Goal: Book appointment/travel/reservation

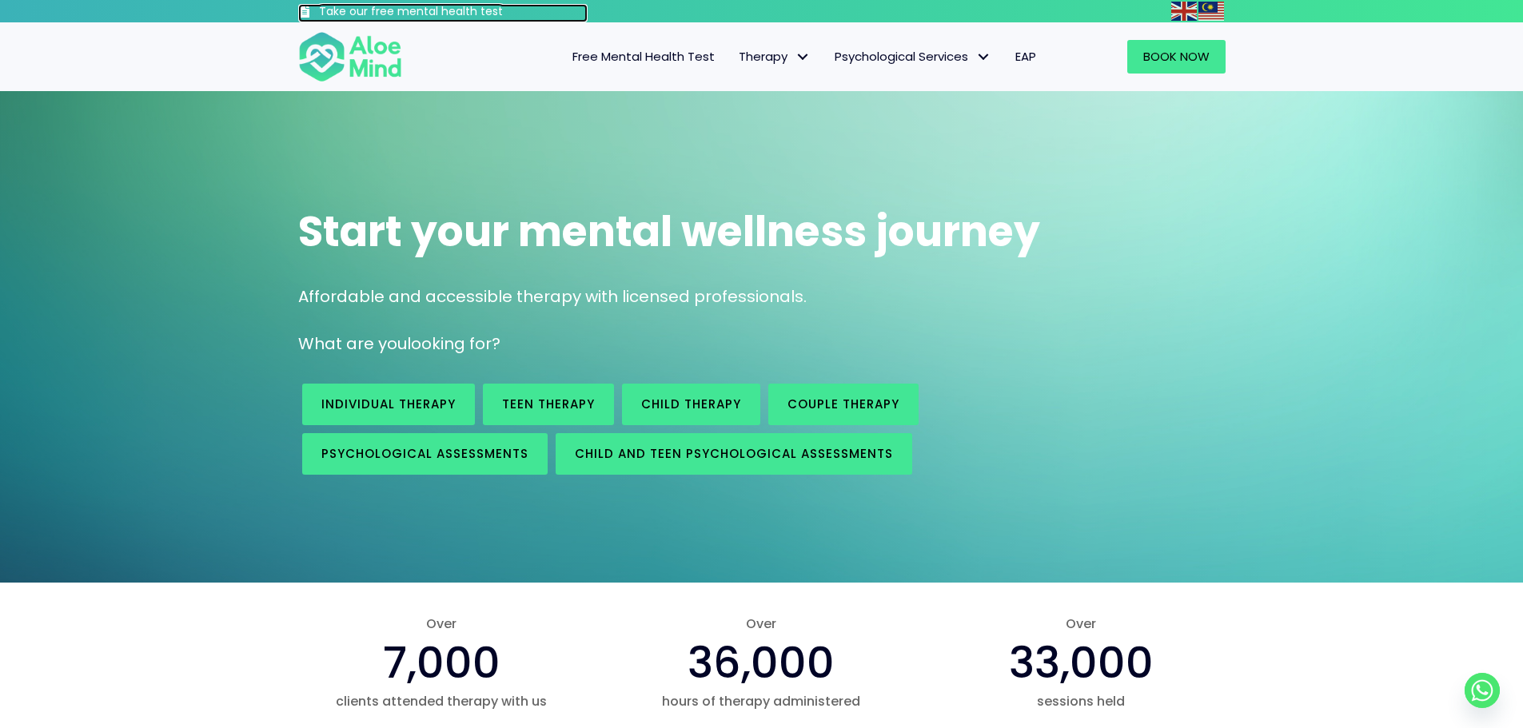
click at [412, 14] on h3 "Take our free mental health test" at bounding box center [453, 12] width 269 height 16
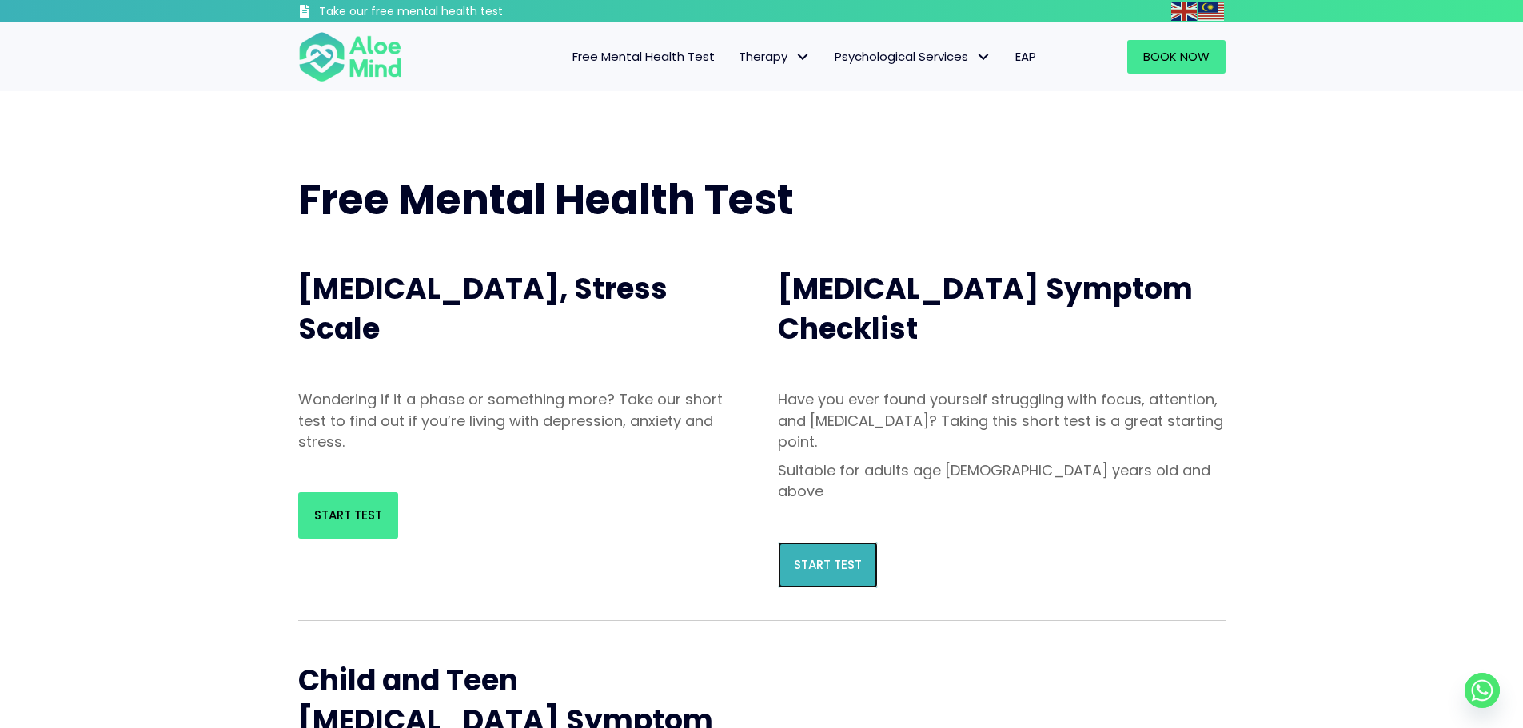
click at [838, 542] on link "Start Test" at bounding box center [828, 565] width 100 height 46
click at [356, 519] on span "Start Test" at bounding box center [348, 515] width 68 height 17
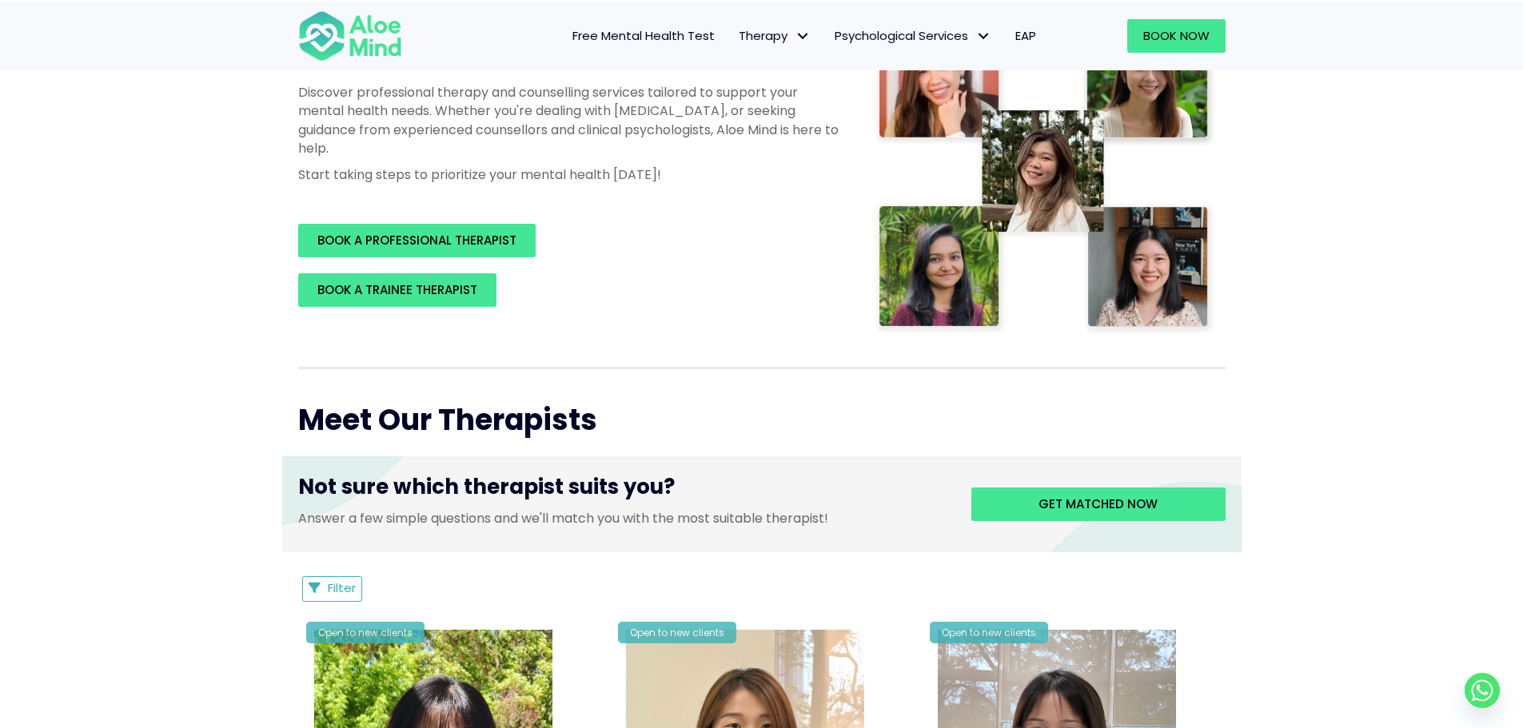
scroll to position [240, 0]
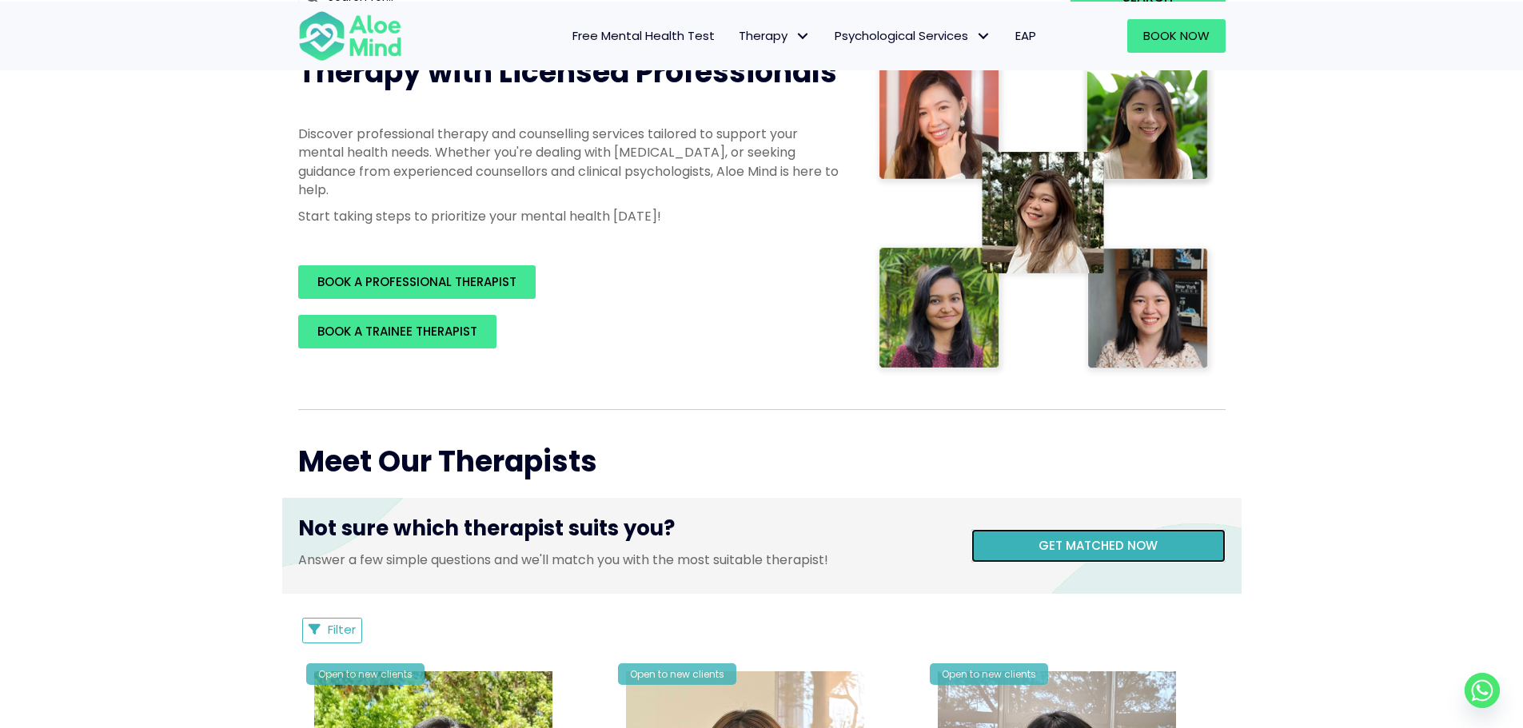
click at [1019, 543] on link "Get matched now" at bounding box center [1098, 546] width 254 height 34
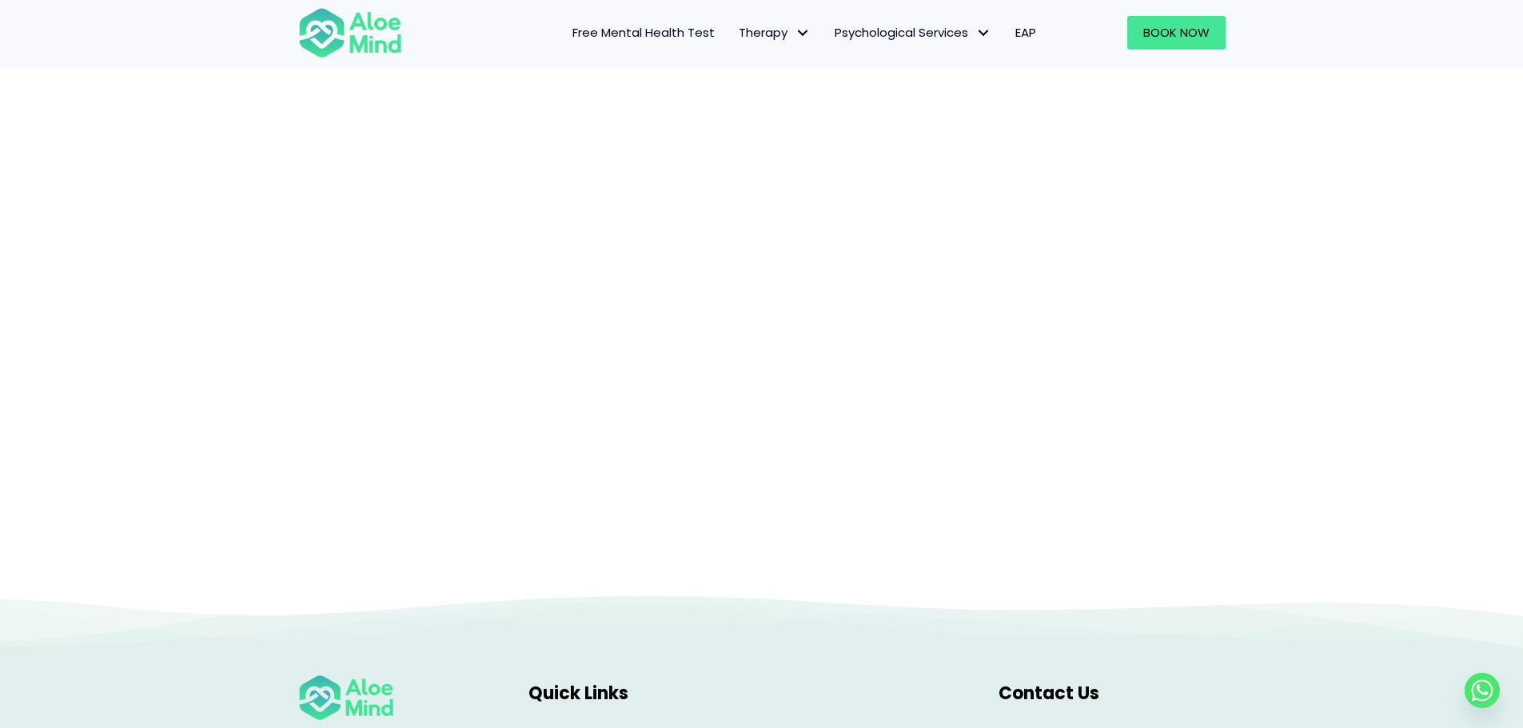
scroll to position [165, 0]
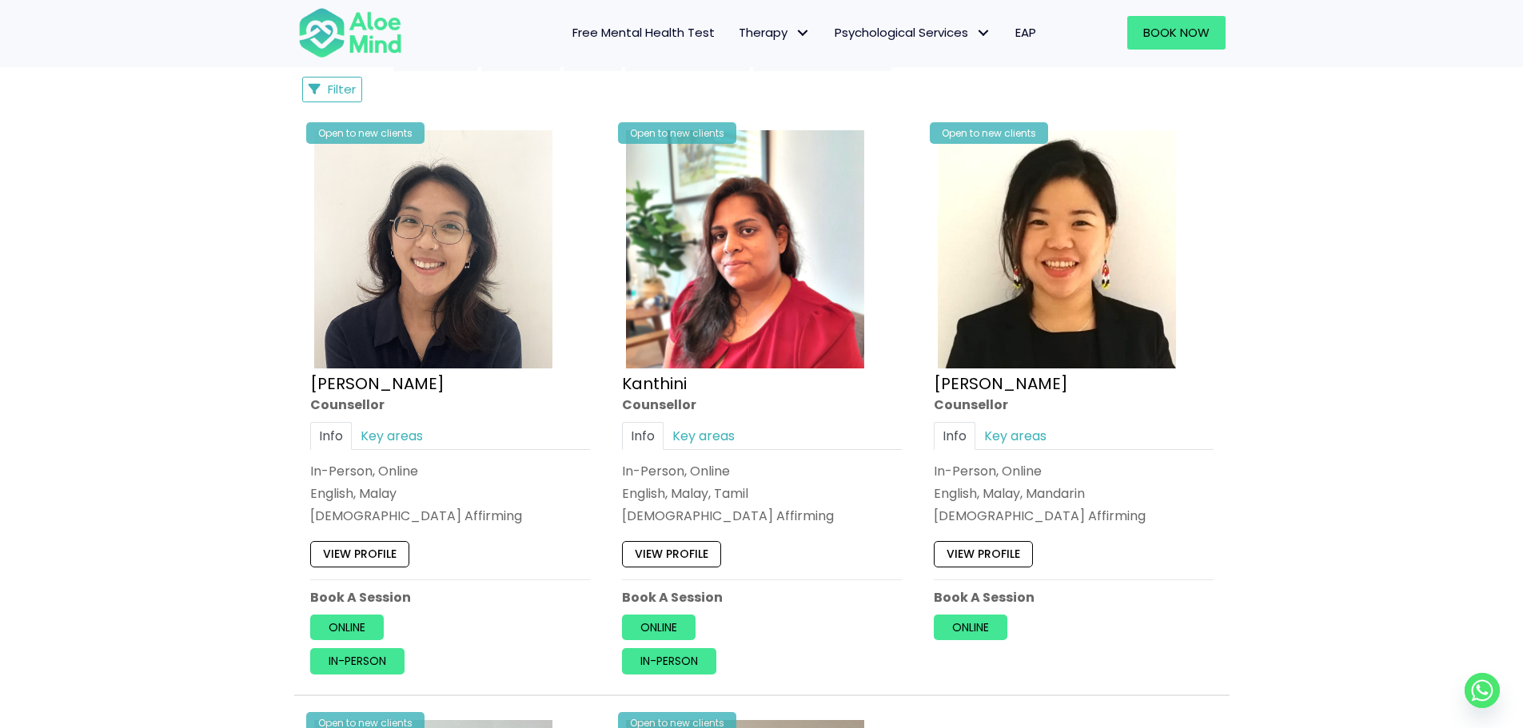
scroll to position [799, 0]
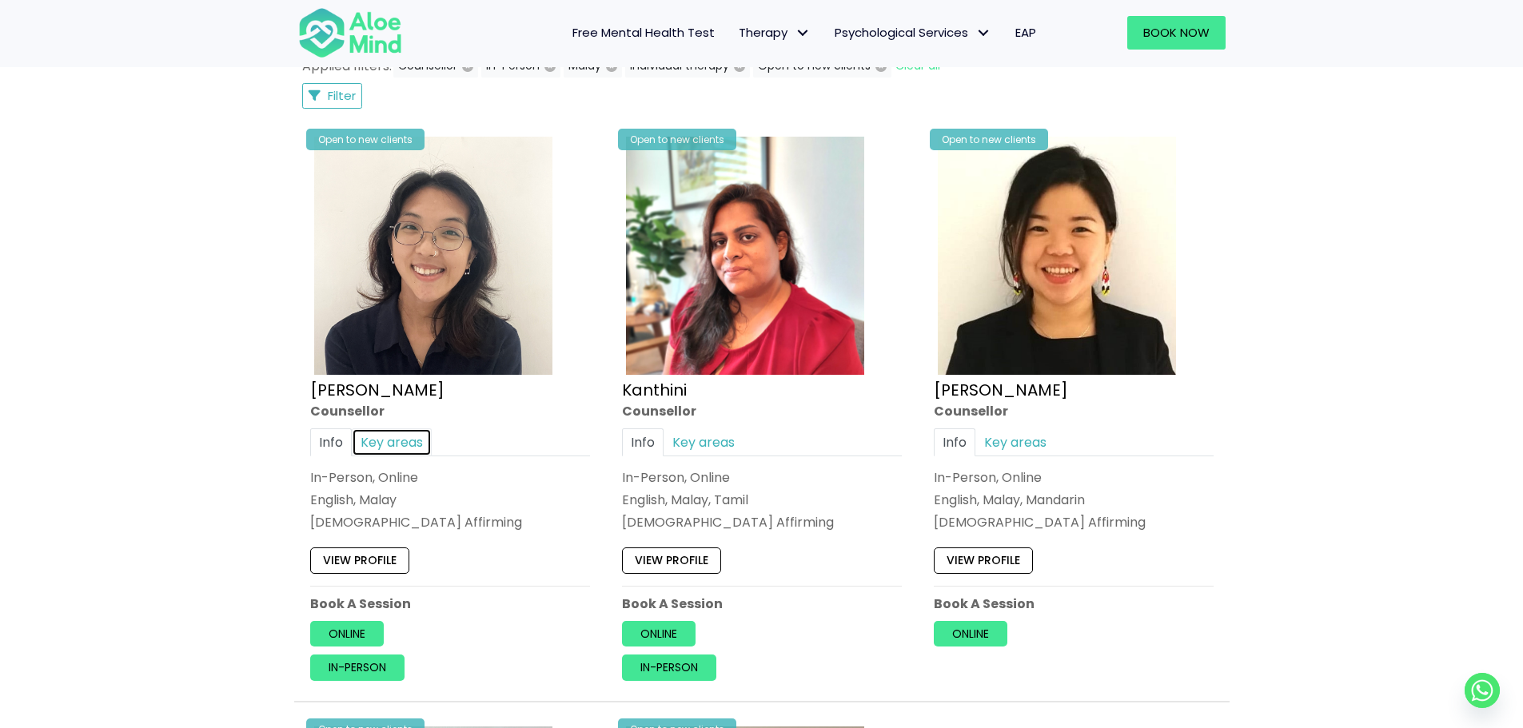
click at [384, 447] on link "Key areas" at bounding box center [392, 442] width 80 height 28
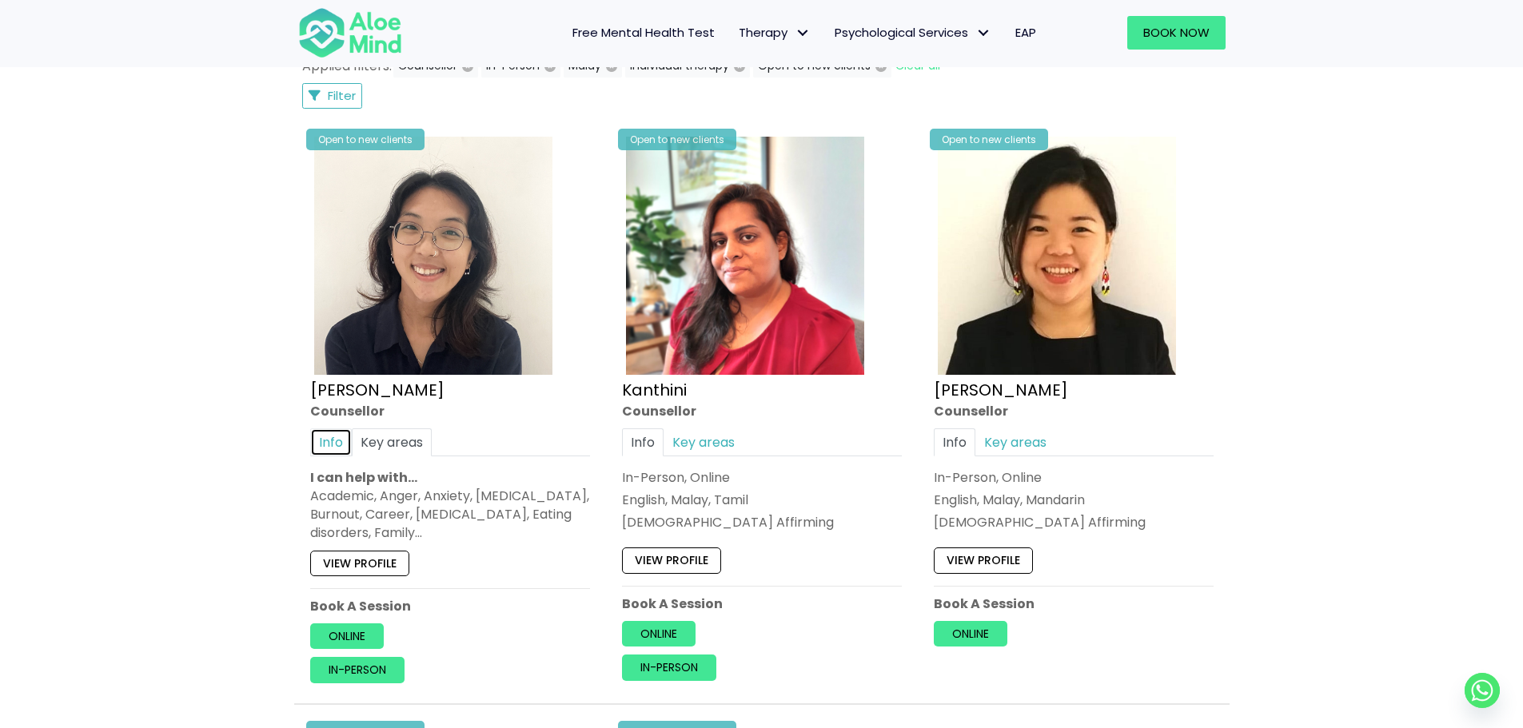
click at [340, 444] on link "Info" at bounding box center [331, 442] width 42 height 28
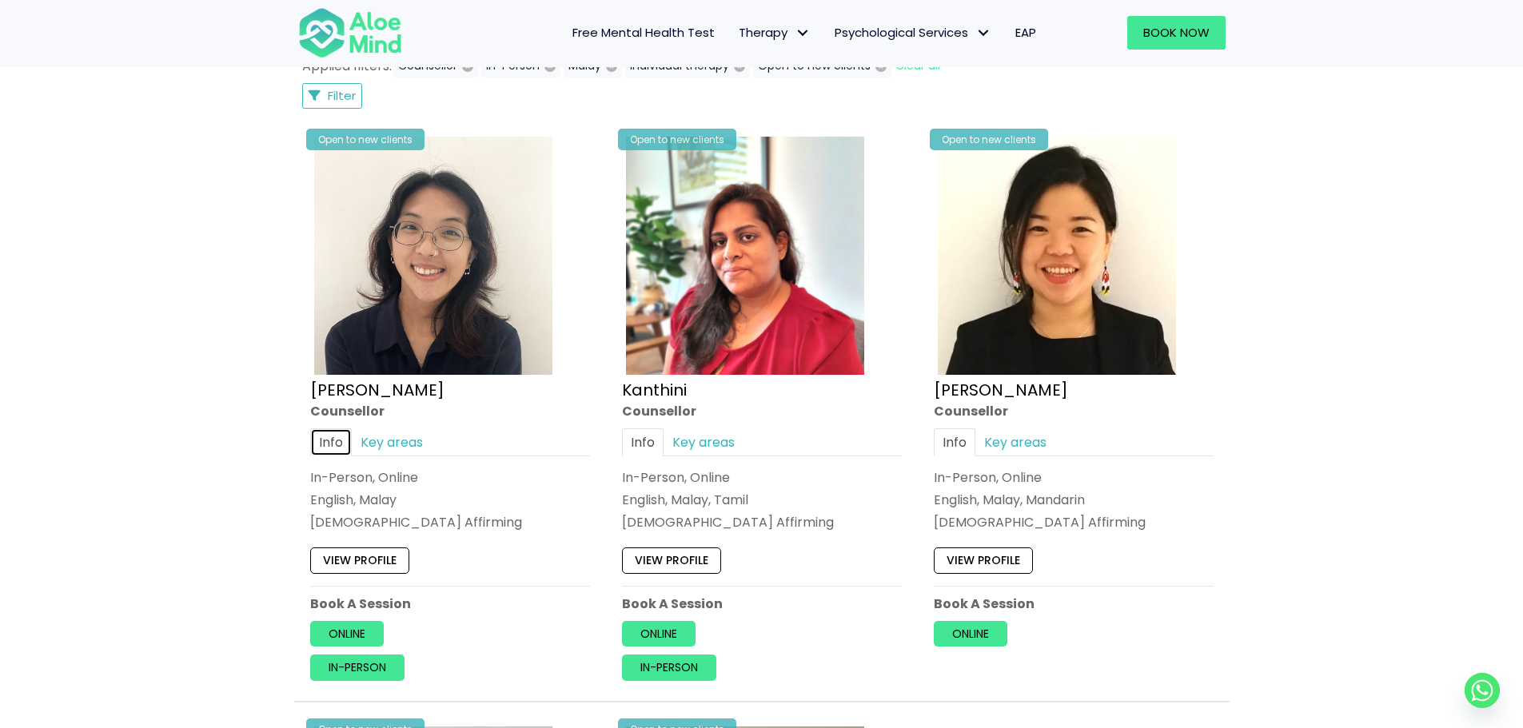
scroll to position [1199, 0]
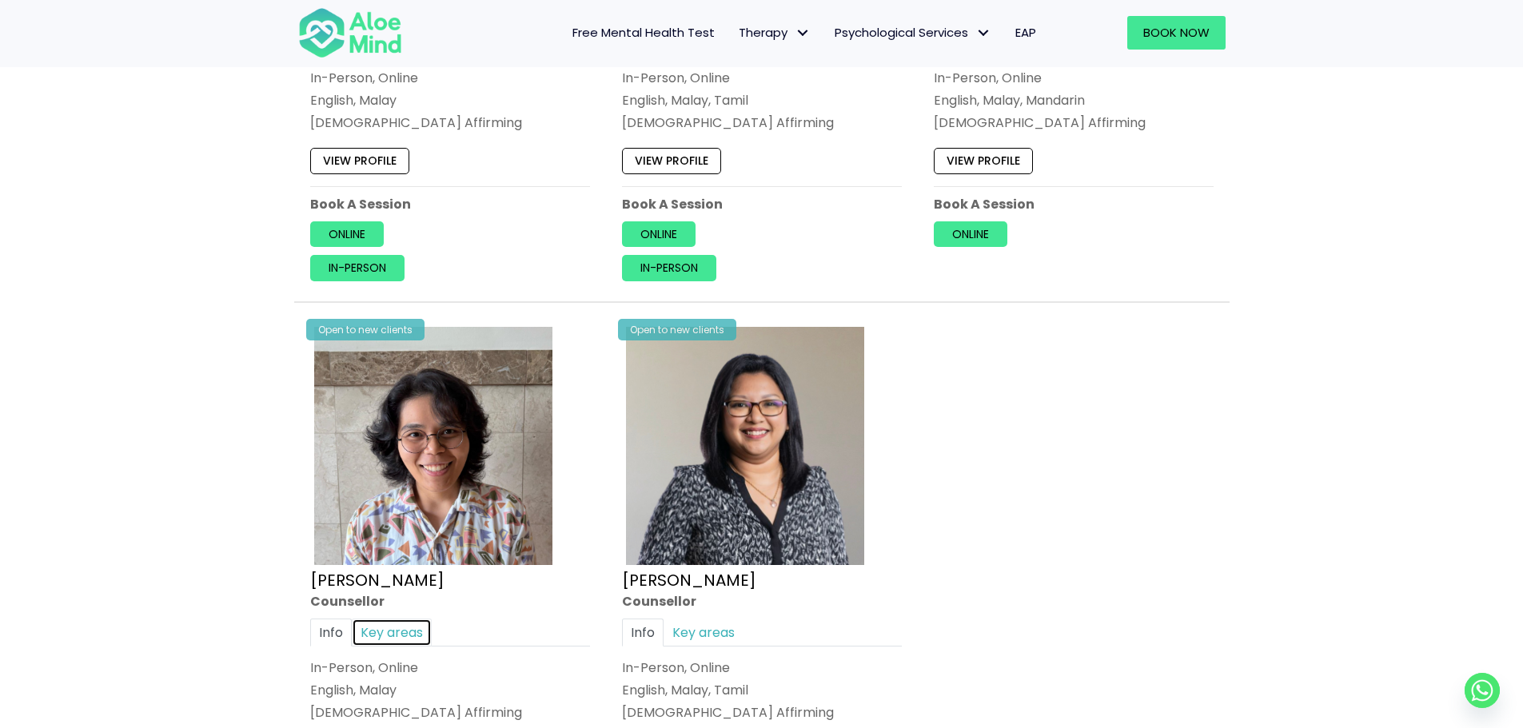
click at [413, 636] on link "Key areas" at bounding box center [392, 633] width 80 height 28
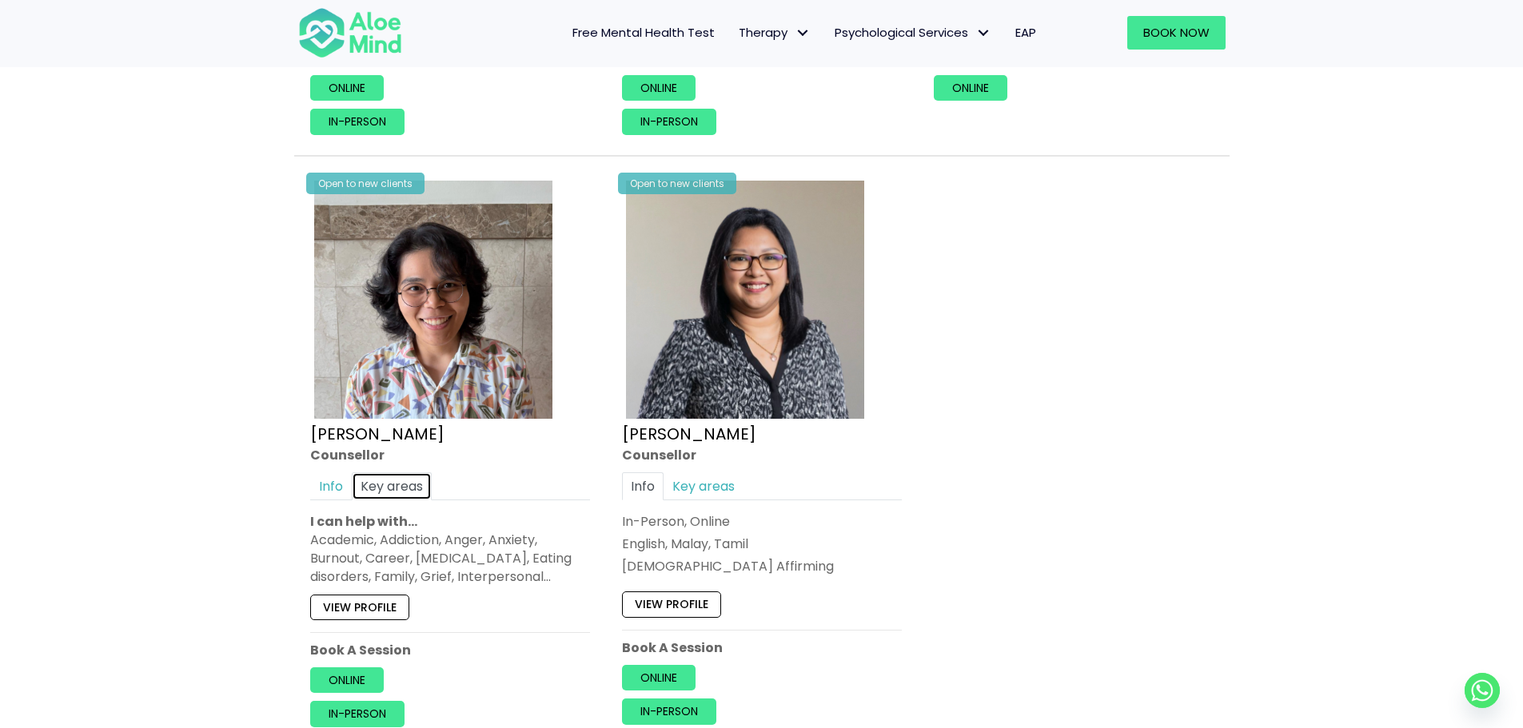
scroll to position [1359, 0]
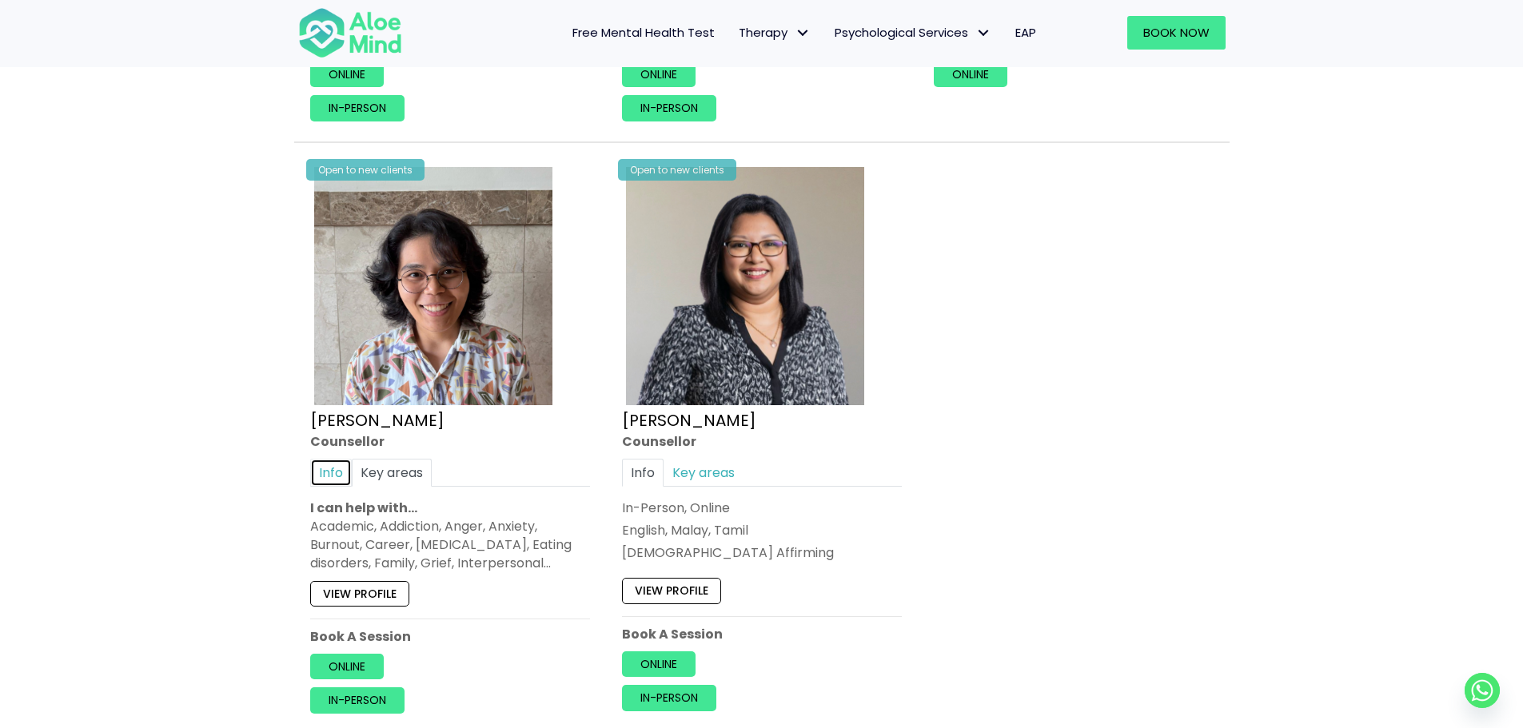
click at [340, 472] on link "Info" at bounding box center [331, 473] width 42 height 28
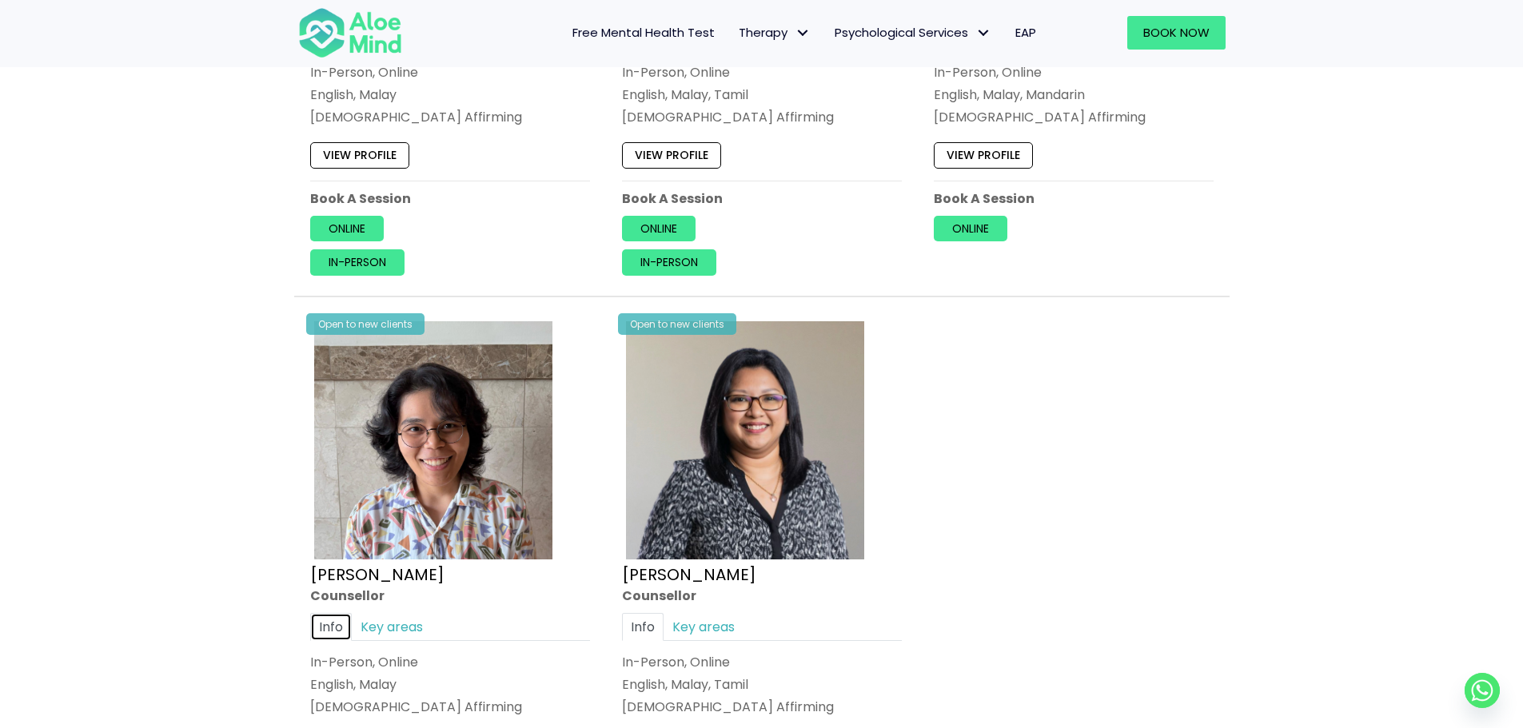
scroll to position [959, 0]
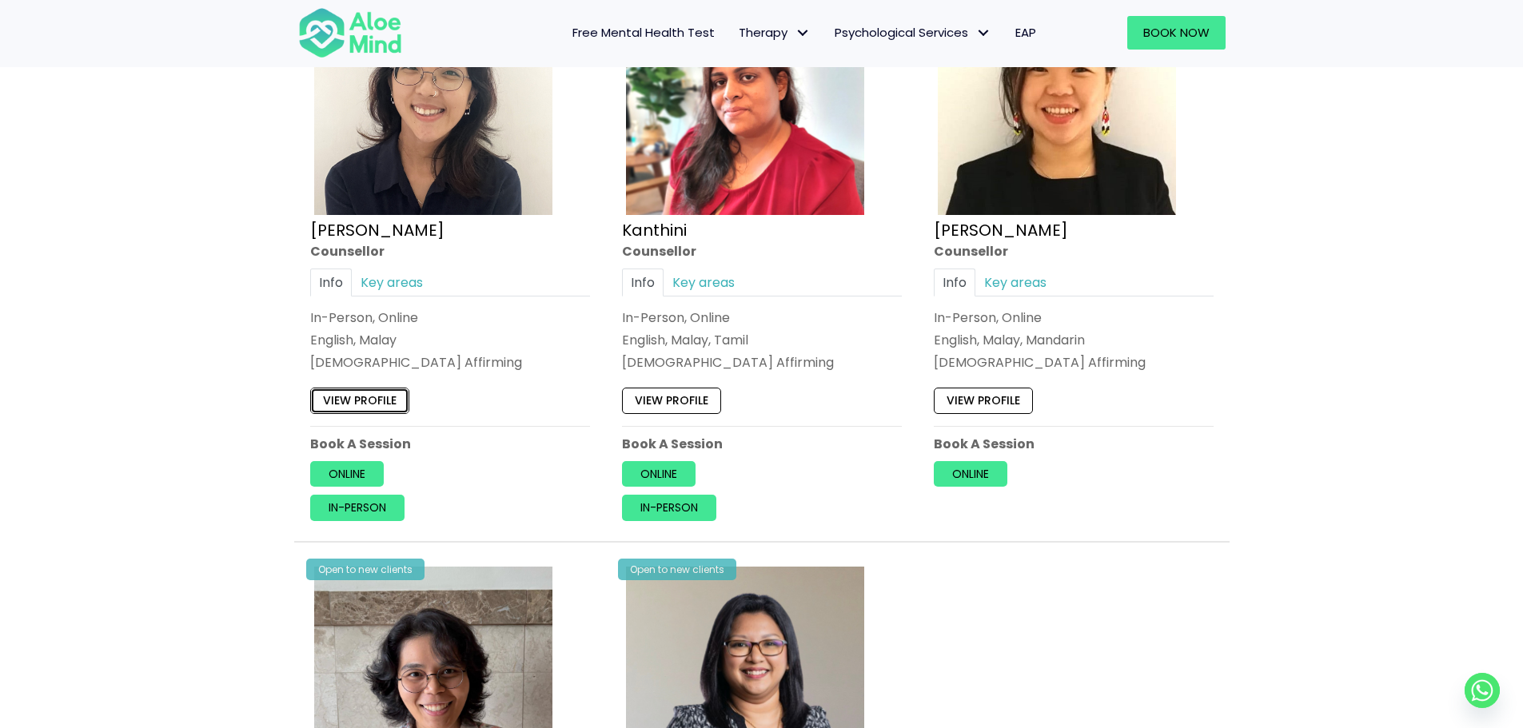
click at [388, 402] on link "View profile" at bounding box center [359, 401] width 99 height 26
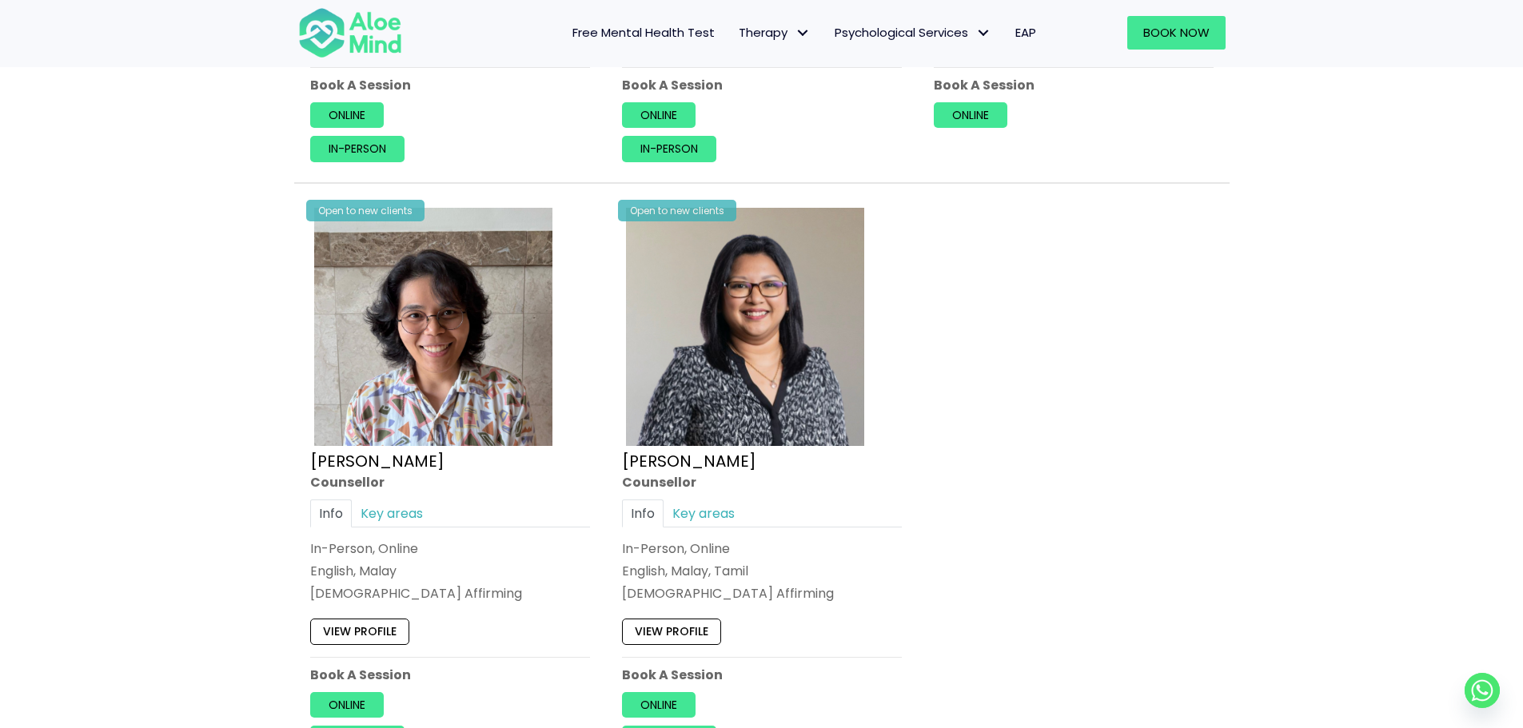
scroll to position [1599, 0]
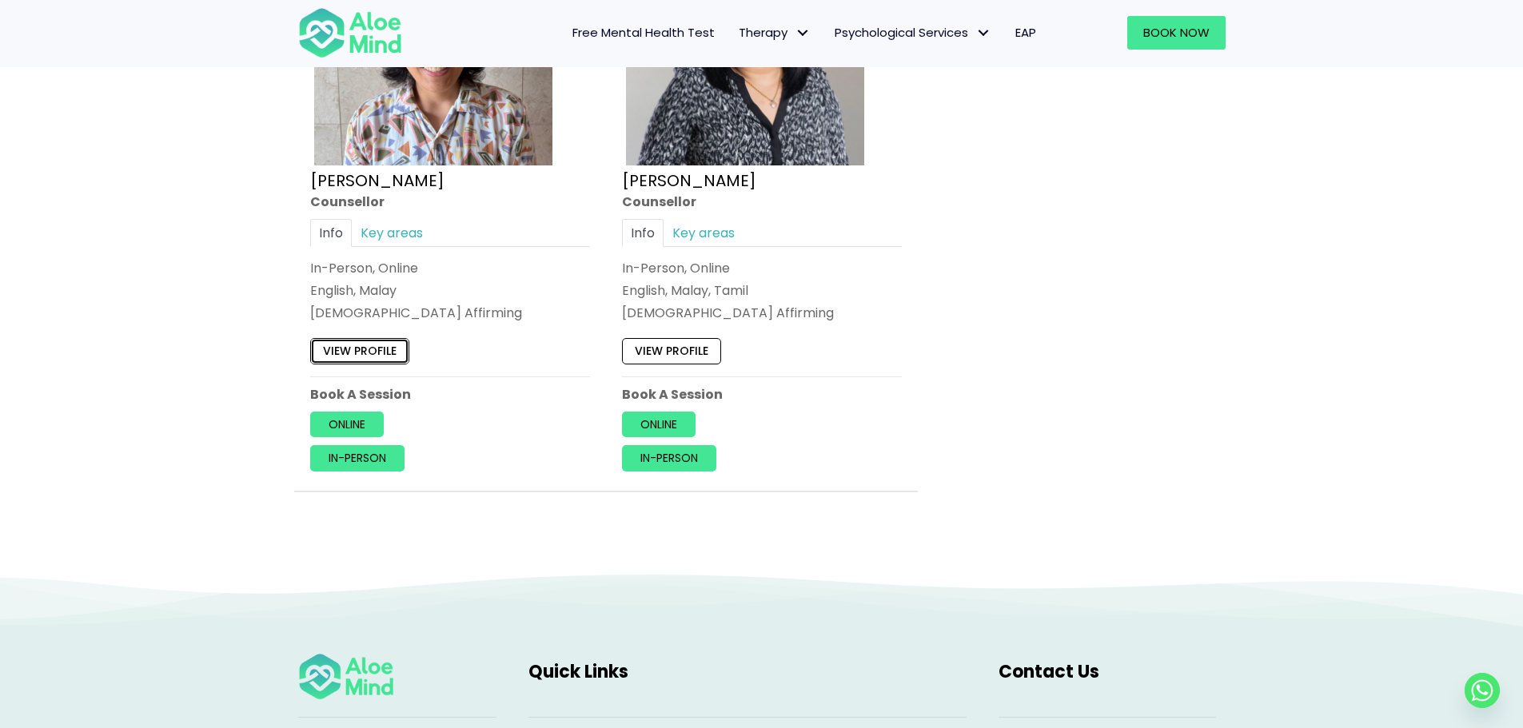
click at [364, 347] on link "View profile" at bounding box center [359, 351] width 99 height 26
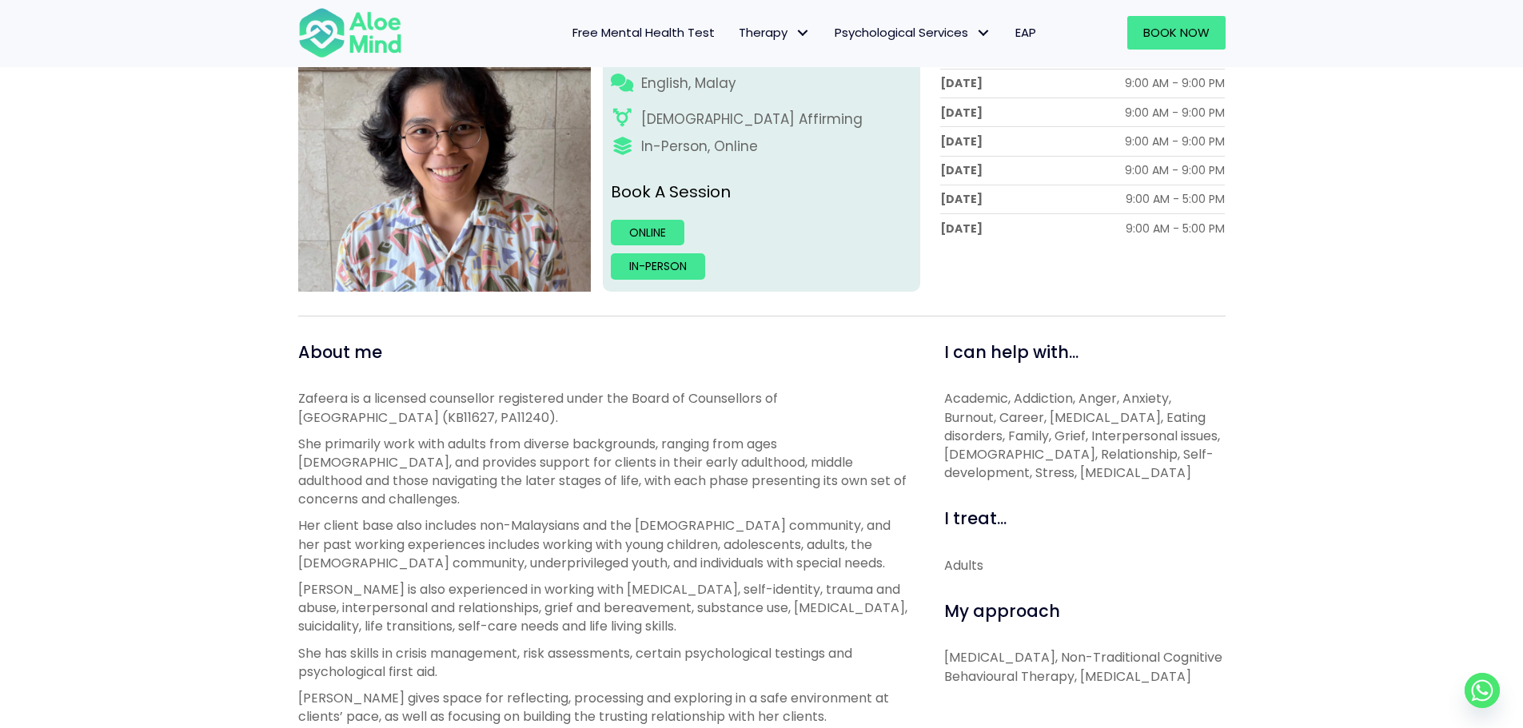
scroll to position [320, 0]
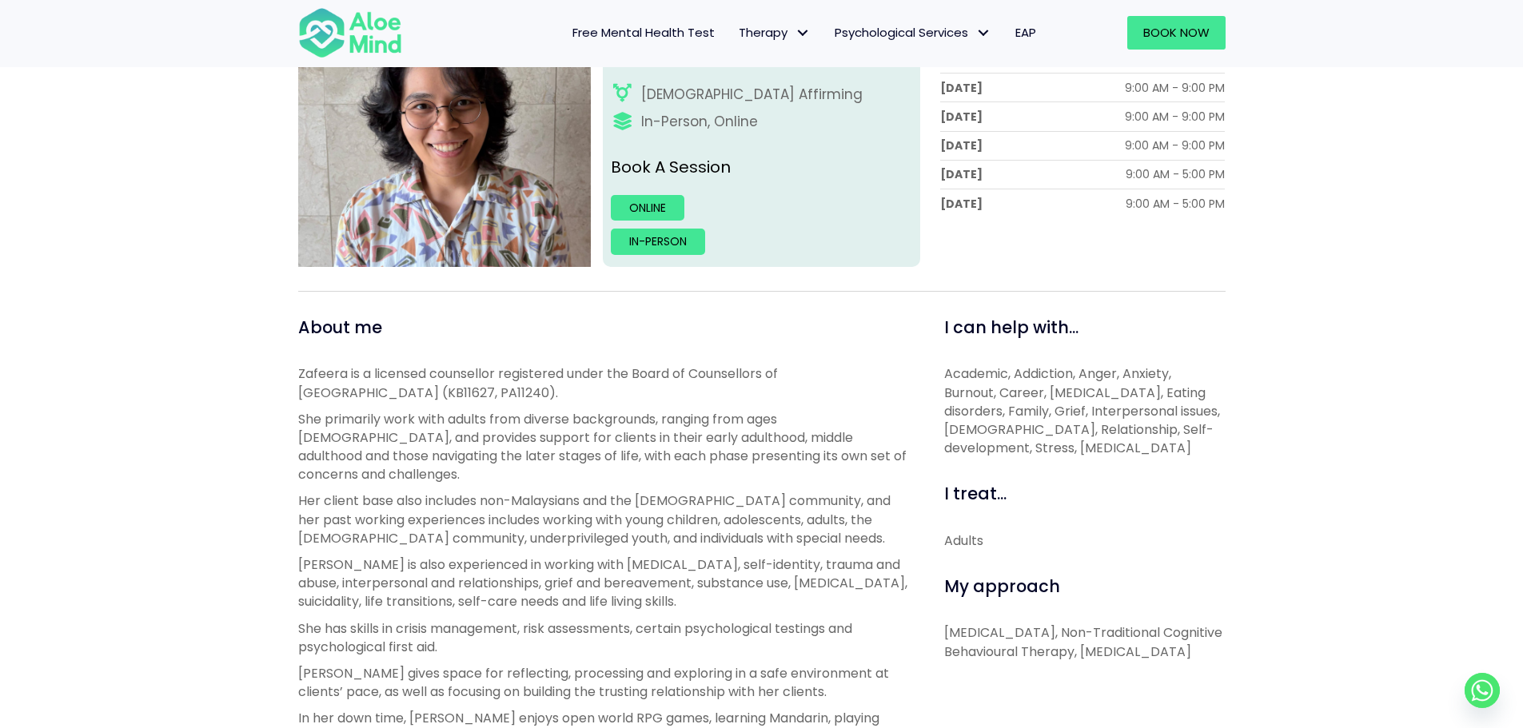
click at [225, 462] on div "[PERSON_NAME] Open to new clients Nur Zafeera Counsellor English, Malay [DEMOGR…" at bounding box center [761, 582] width 1523 height 1320
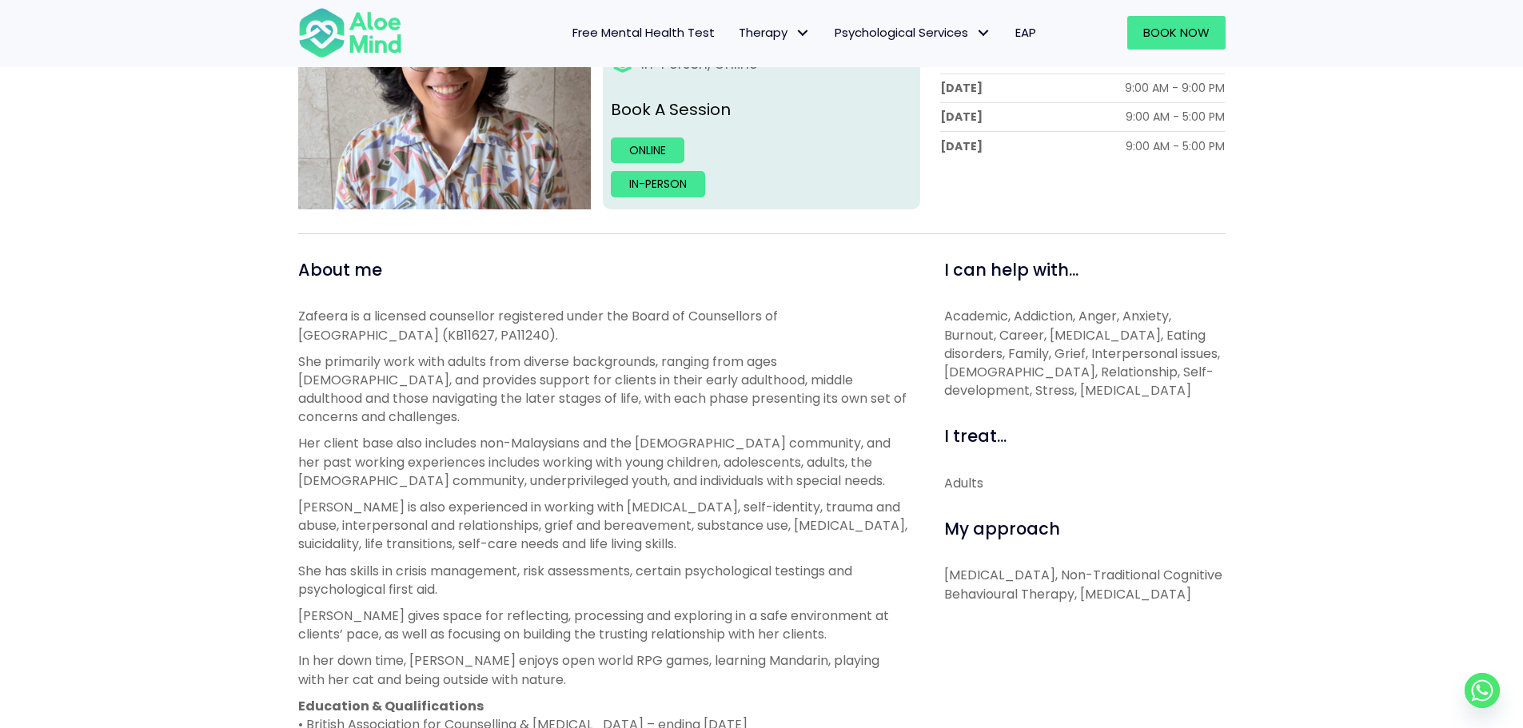
scroll to position [169, 0]
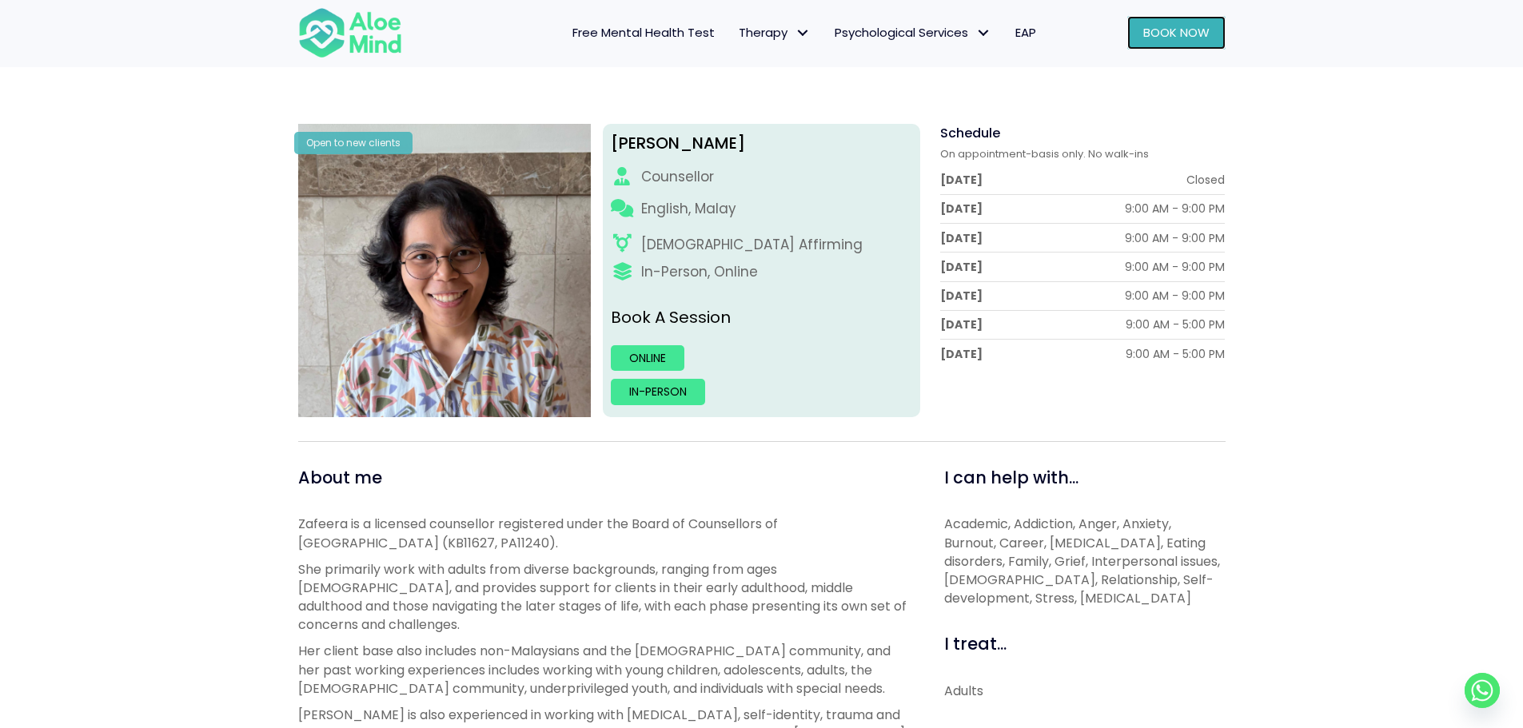
click at [1177, 32] on span "Book Now" at bounding box center [1176, 32] width 66 height 17
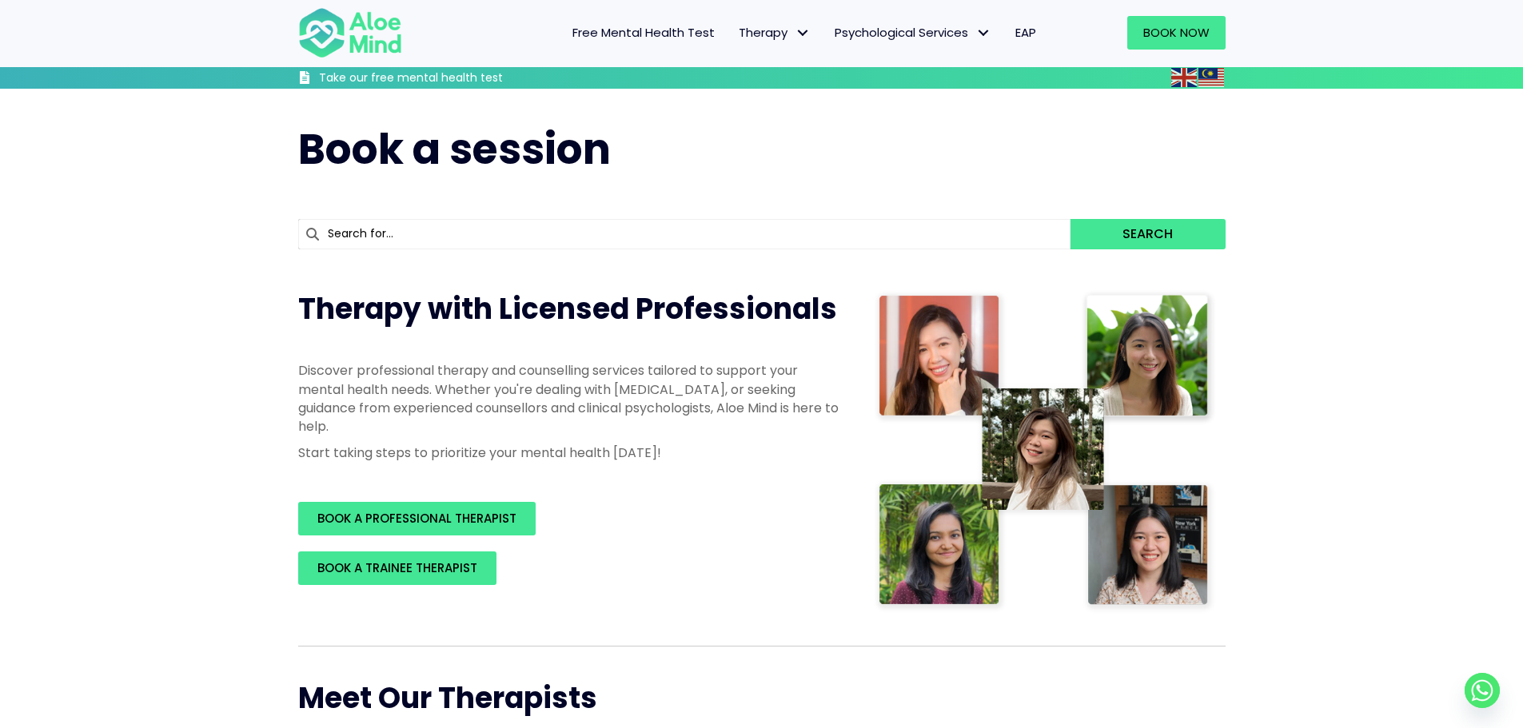
scroll to position [160, 0]
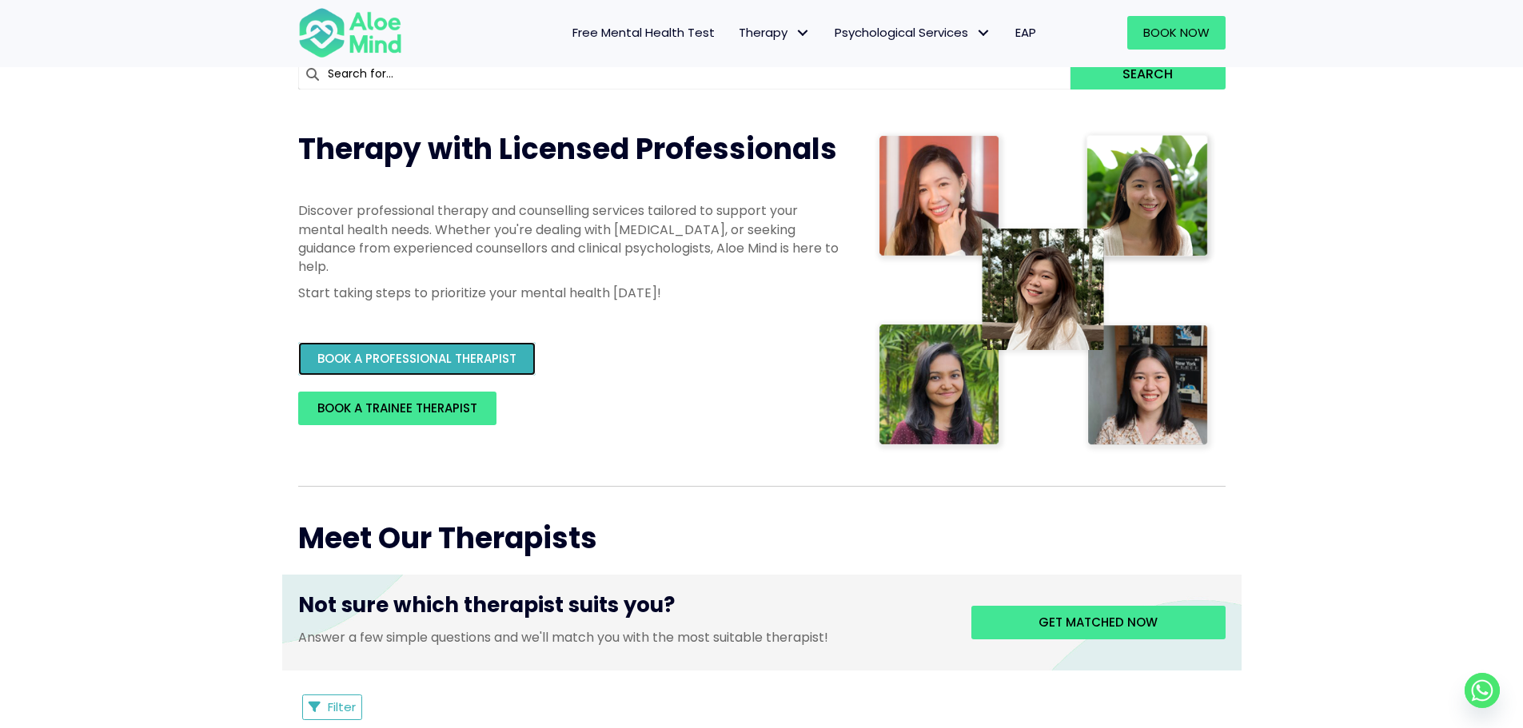
click at [458, 359] on span "BOOK A PROFESSIONAL THERAPIST" at bounding box center [416, 358] width 199 height 17
